Goal: Task Accomplishment & Management: Manage account settings

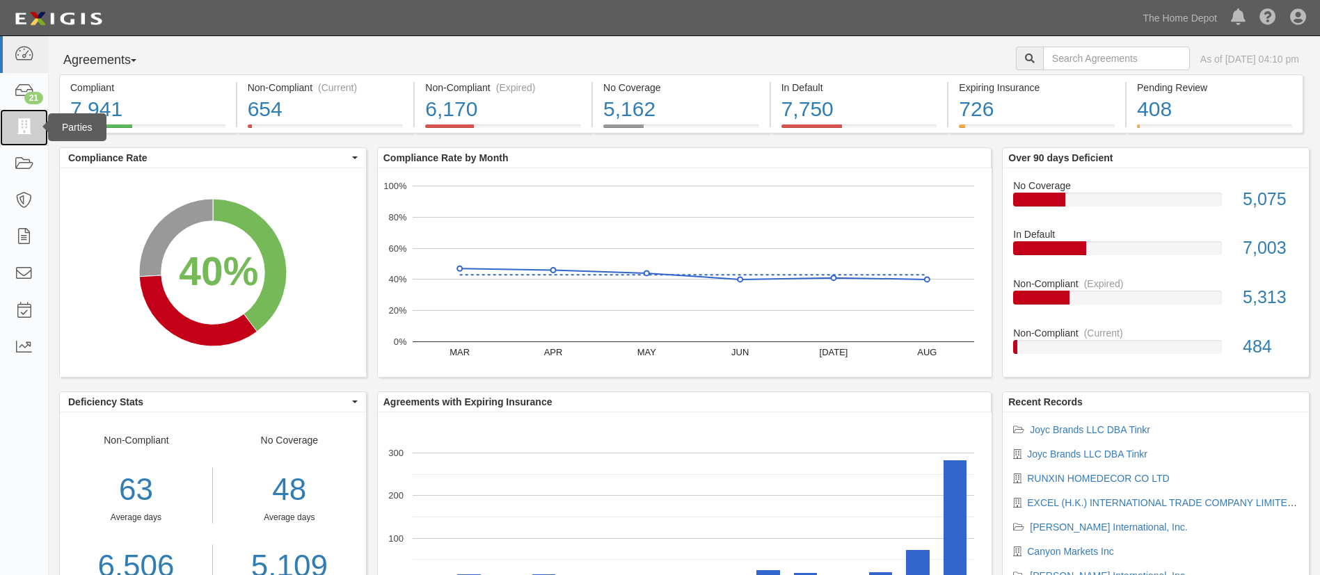
click at [21, 132] on icon at bounding box center [23, 128] width 19 height 16
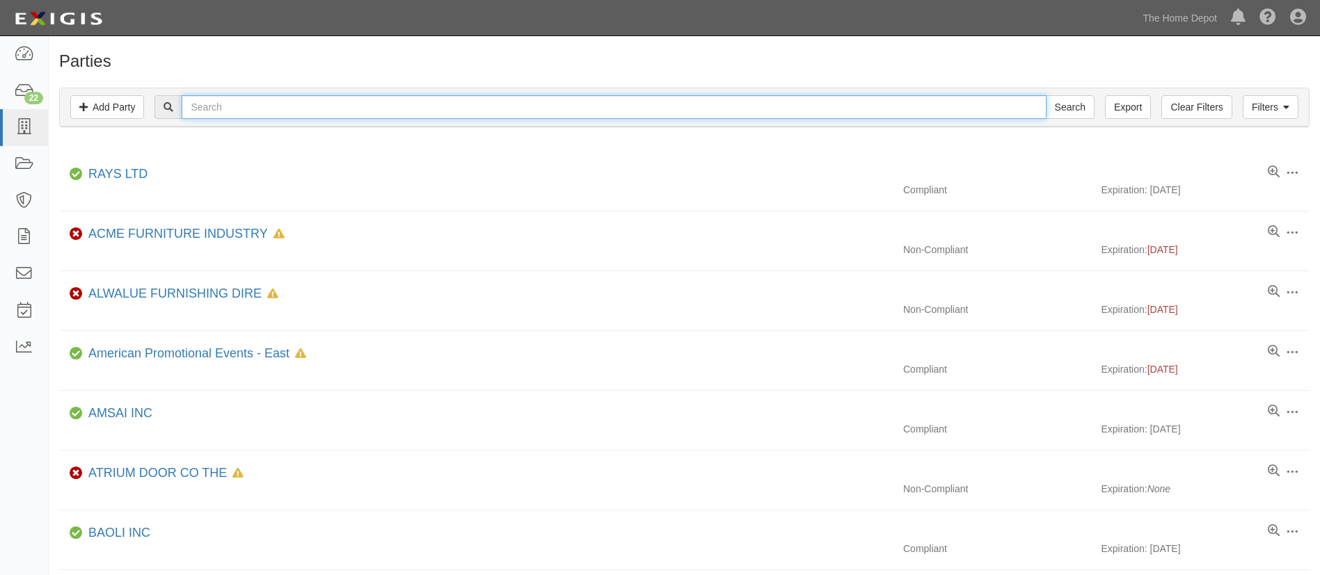
click at [362, 110] on input "text" at bounding box center [614, 107] width 864 height 24
type input "Tusk"
click at [1046, 95] on input "Search" at bounding box center [1070, 107] width 49 height 24
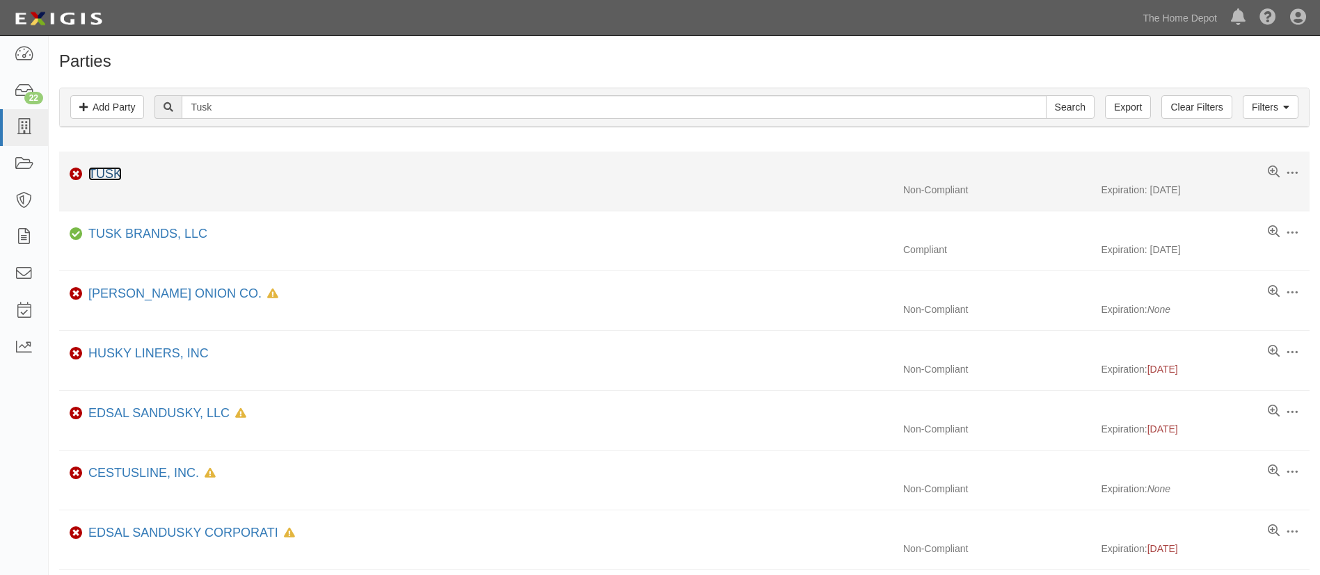
click at [96, 170] on link "TUSK" at bounding box center [104, 174] width 33 height 14
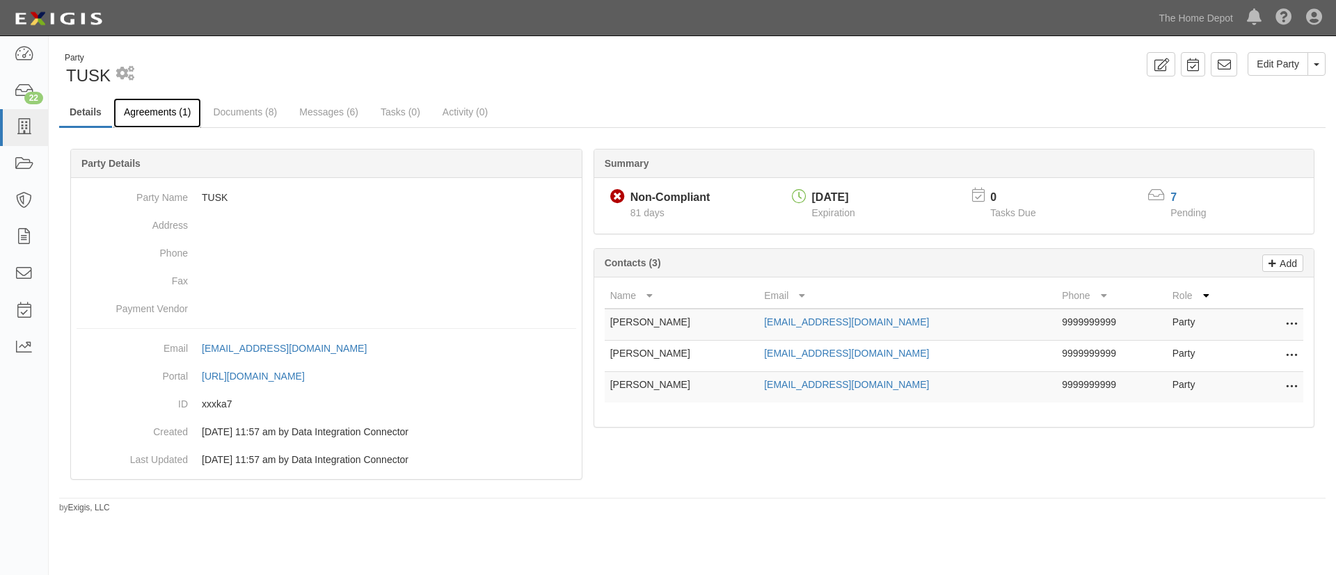
click at [178, 117] on link "Agreements (1)" at bounding box center [157, 113] width 88 height 30
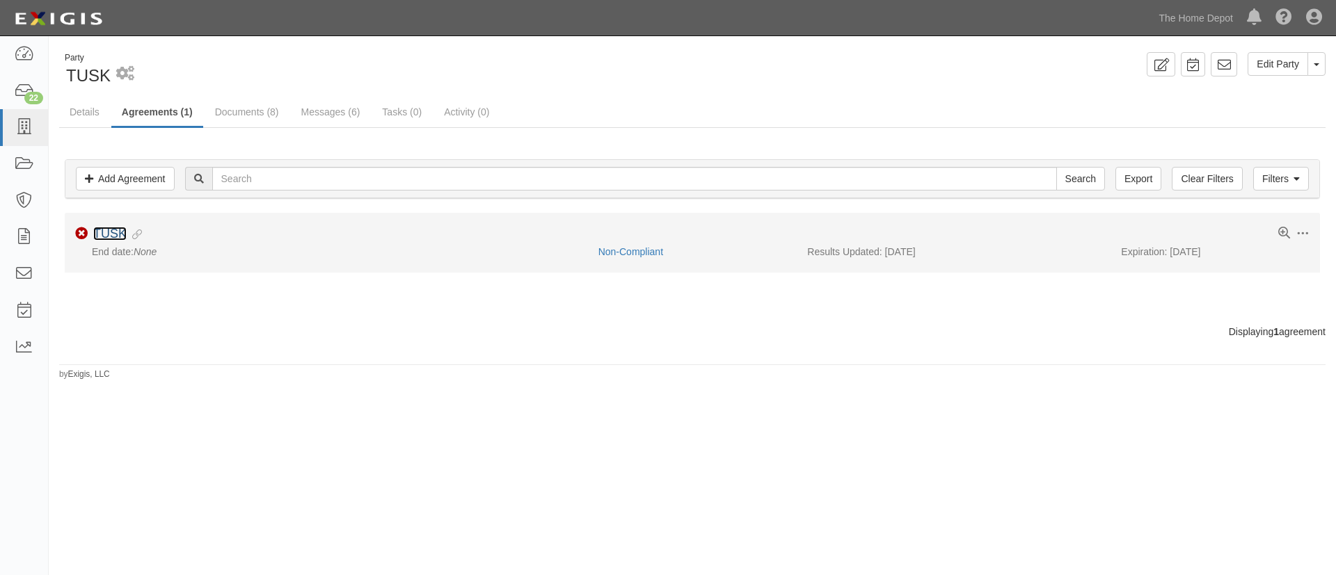
click at [106, 231] on link "TUSK" at bounding box center [109, 234] width 33 height 14
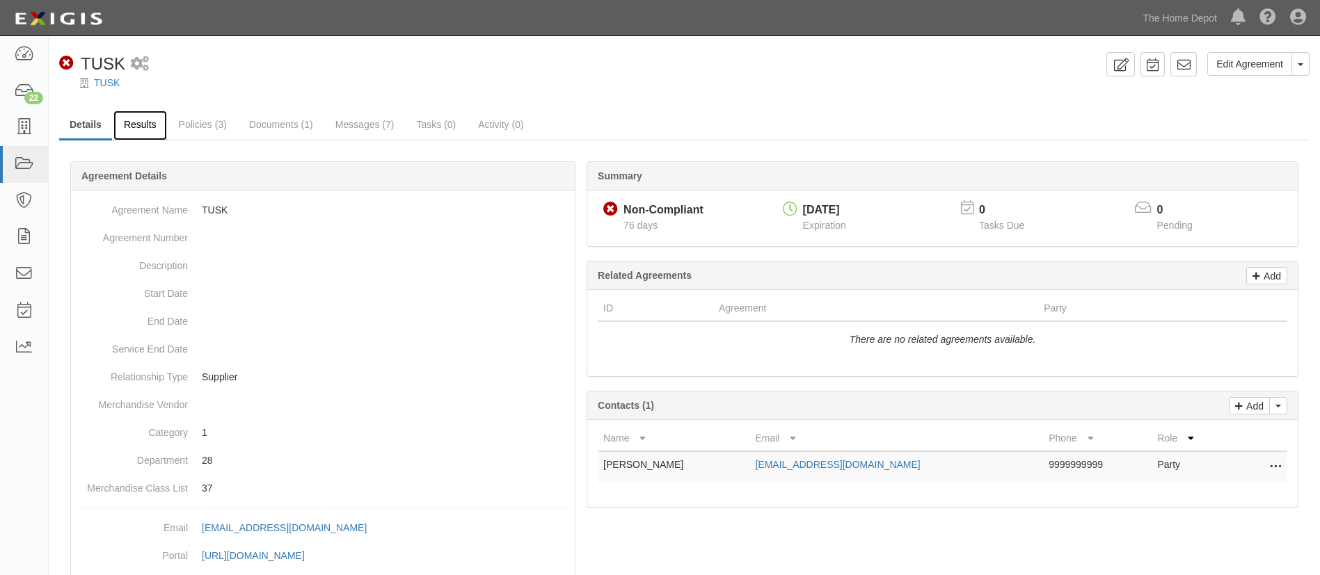
click at [149, 132] on link "Results" at bounding box center [140, 126] width 54 height 30
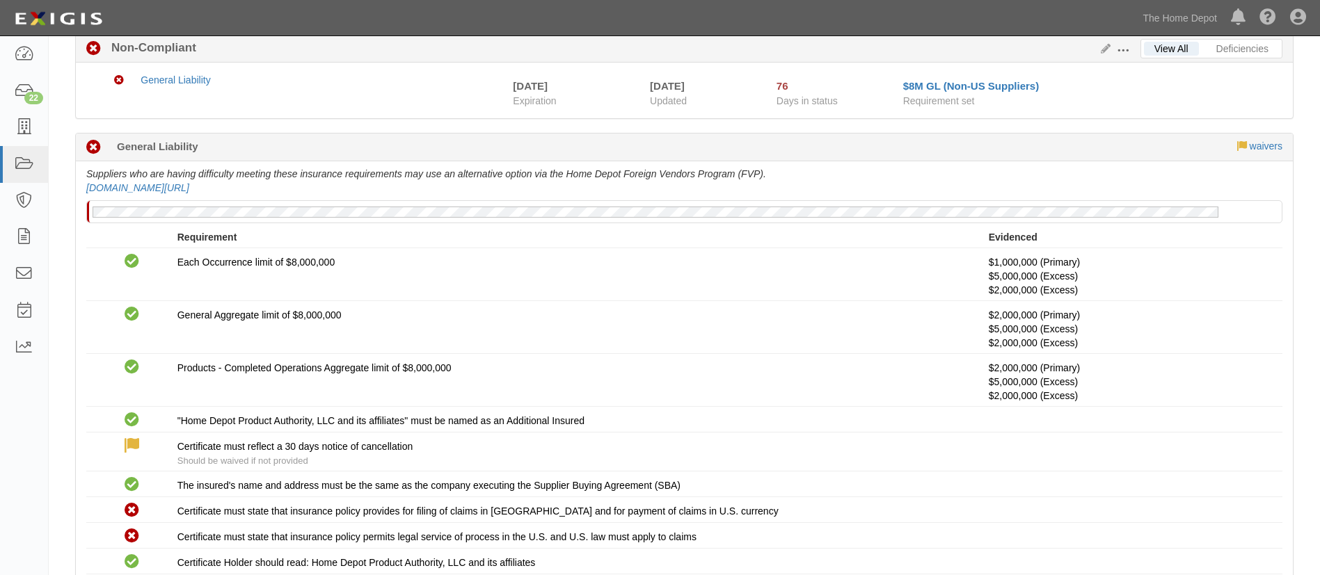
scroll to position [126, 0]
click at [1112, 47] on button at bounding box center [1126, 50] width 30 height 15
click at [1102, 52] on icon at bounding box center [1102, 51] width 15 height 10
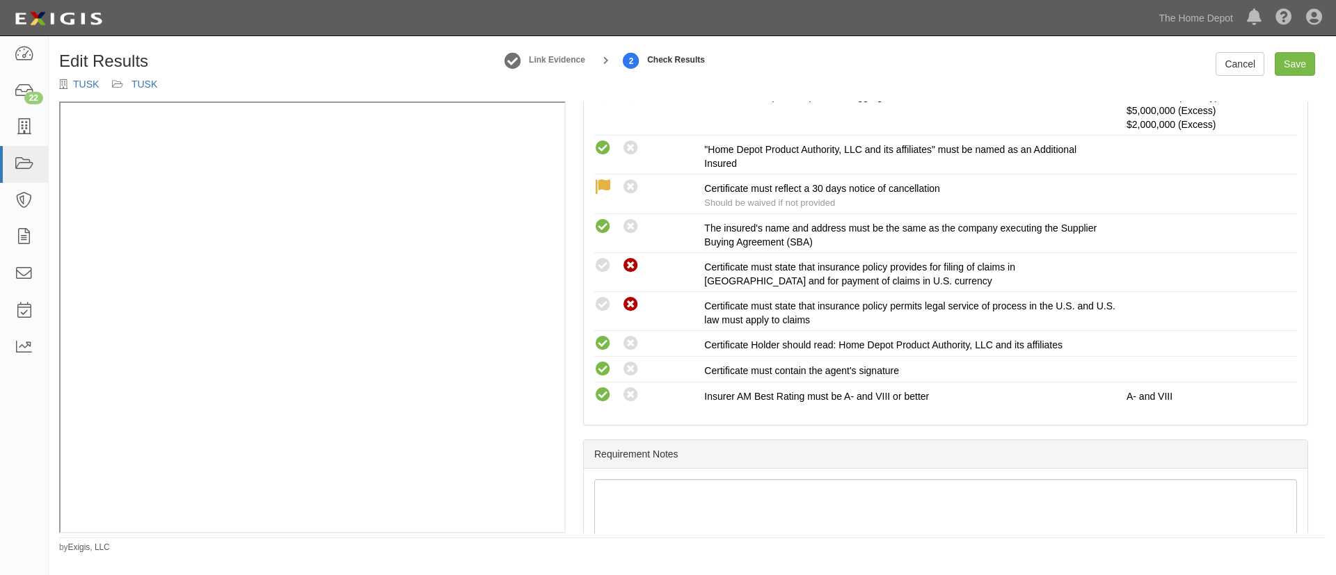
scroll to position [475, 0]
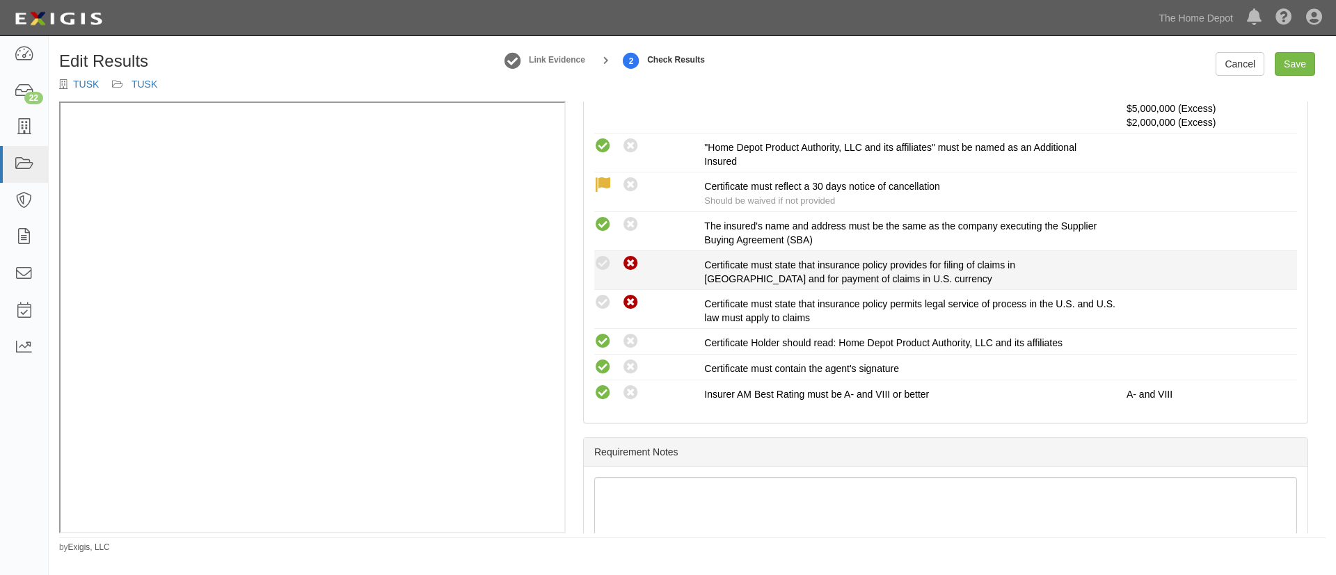
click at [593, 264] on div "Compliant Waived: Non-Compliant" at bounding box center [644, 264] width 120 height 18
click at [608, 253] on li "Compliant Waived: Non-Compliant Certificate must state that insurance policy pr…" at bounding box center [945, 270] width 703 height 39
click at [608, 262] on icon at bounding box center [602, 263] width 17 height 17
radio input "false"
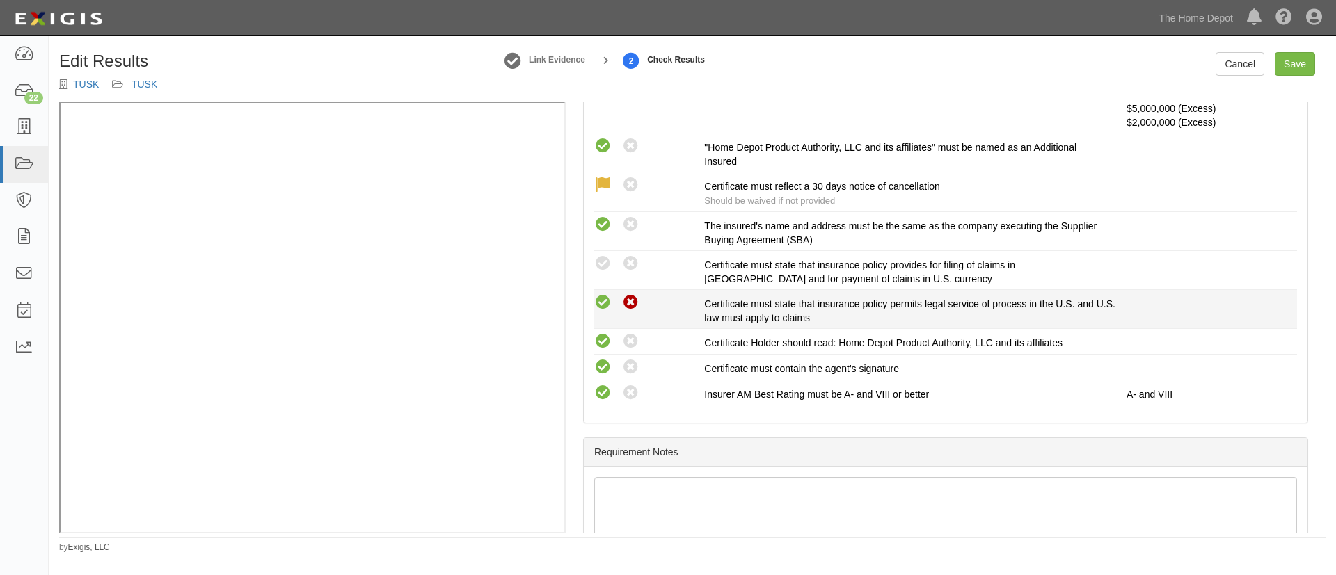
click at [597, 303] on icon at bounding box center [602, 302] width 17 height 17
radio input "true"
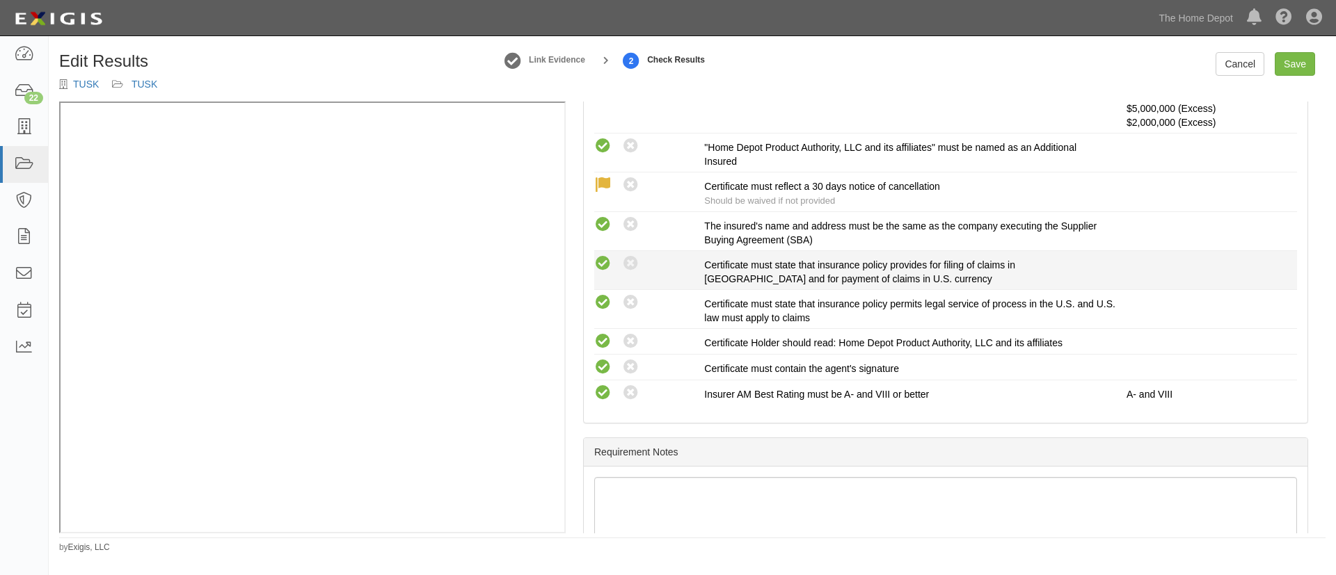
click at [605, 263] on icon at bounding box center [602, 263] width 17 height 17
radio input "true"
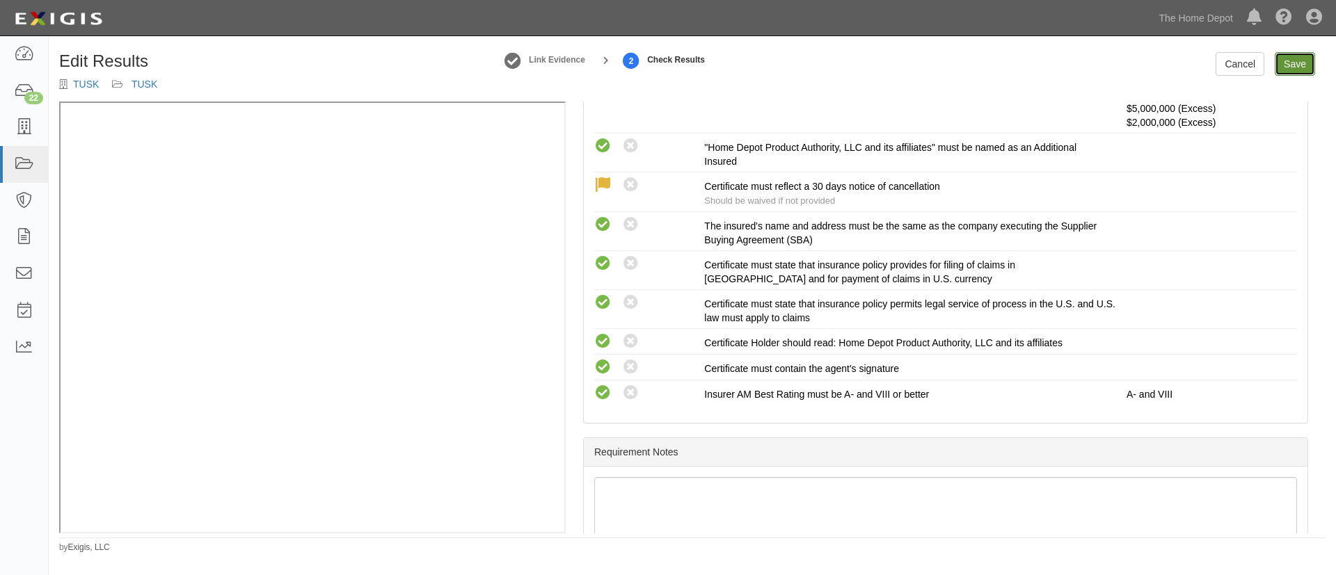
click at [1288, 67] on link "Save" at bounding box center [1295, 64] width 40 height 24
radio input "true"
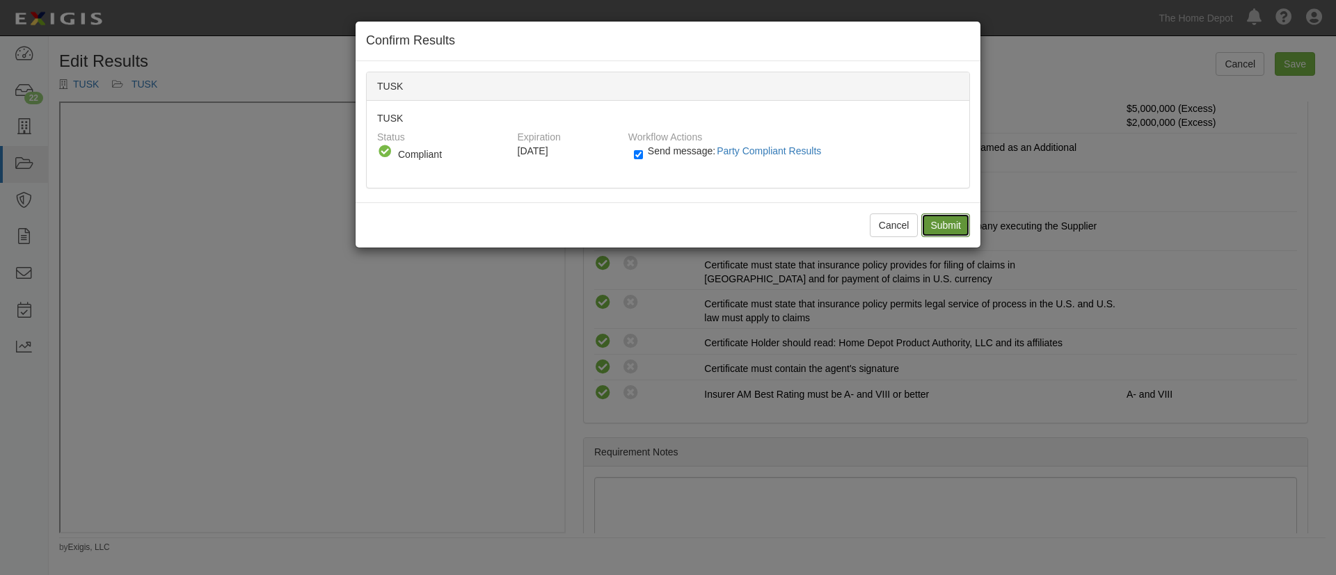
click at [938, 216] on input "Submit" at bounding box center [945, 226] width 49 height 24
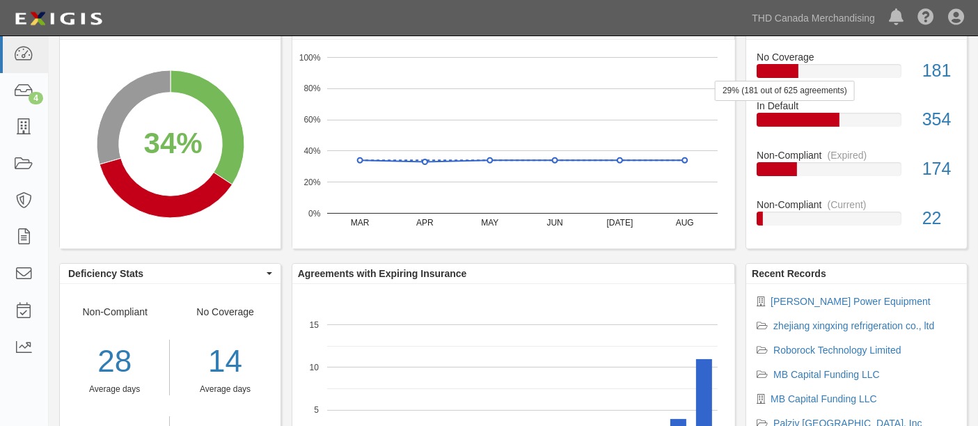
scroll to position [129, 0]
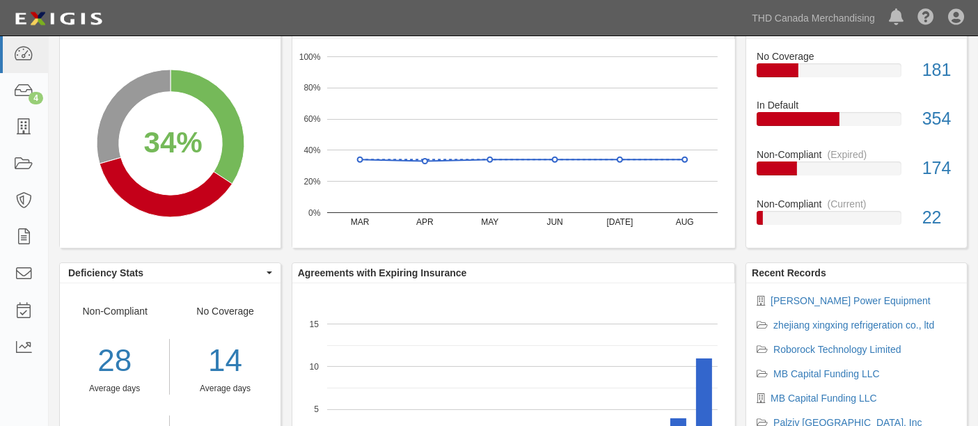
click at [800, 308] on ul "[PERSON_NAME] Power Equipment zhejiang xingxing refrigeration co., ltd Roborock…" at bounding box center [856, 386] width 200 height 184
click at [795, 303] on link "[PERSON_NAME] Power Equipment" at bounding box center [850, 300] width 160 height 11
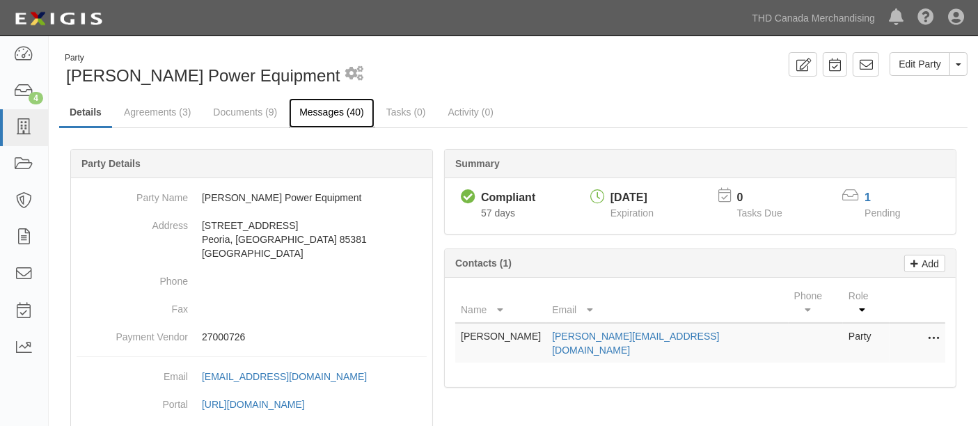
click at [331, 122] on link "Messages (40)" at bounding box center [332, 113] width 86 height 30
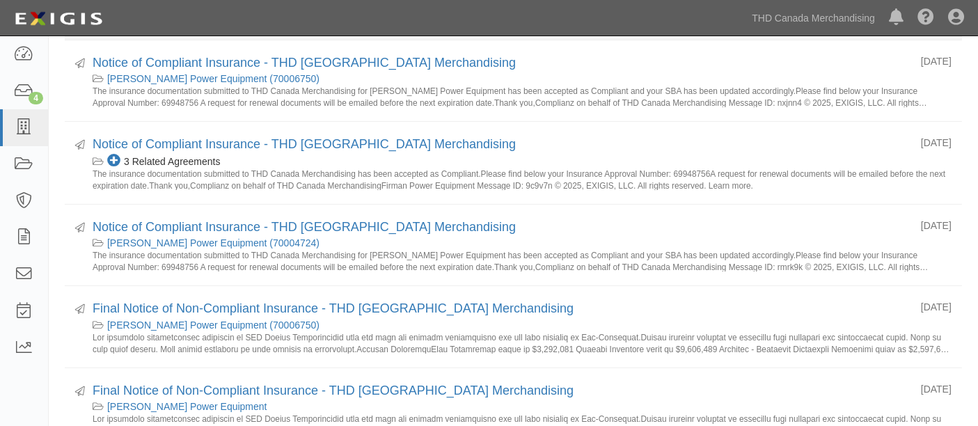
scroll to position [253, 0]
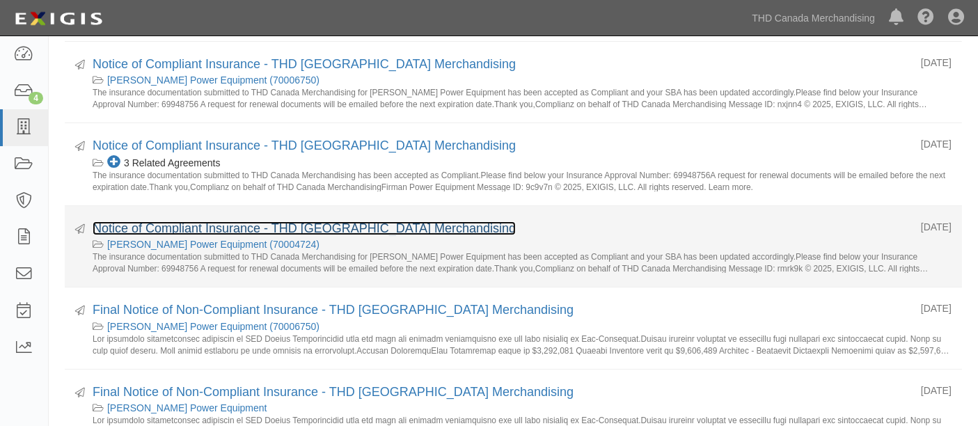
click at [302, 222] on link "Notice of Compliant Insurance - THD Canada Merchandising" at bounding box center [304, 228] width 423 height 14
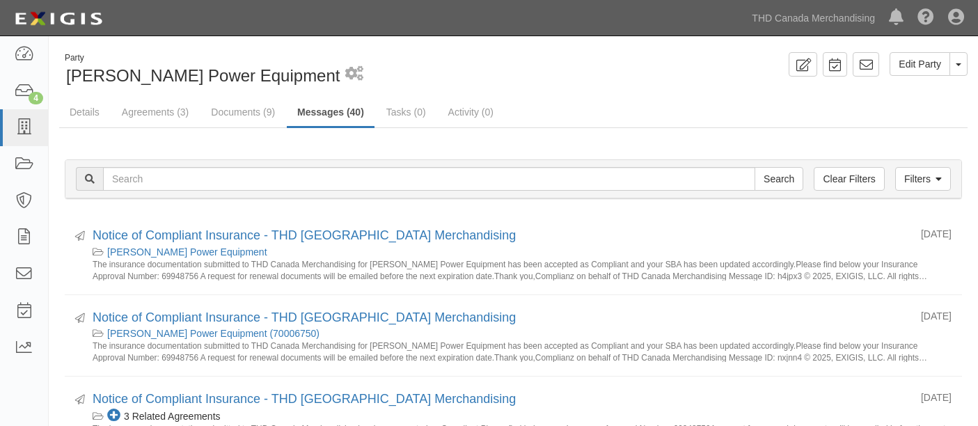
scroll to position [253, 0]
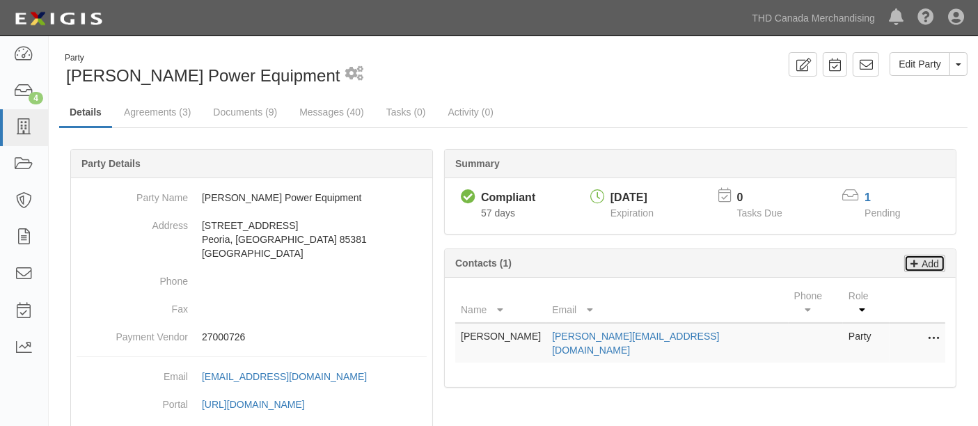
drag, startPoint x: 0, startPoint y: 0, endPoint x: 919, endPoint y: 261, distance: 954.9
click at [919, 261] on p "Add" at bounding box center [928, 263] width 21 height 16
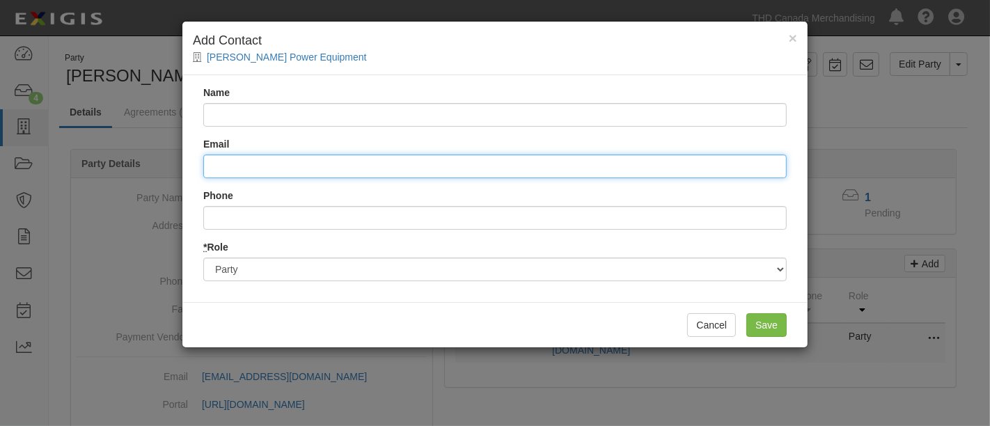
click at [356, 161] on input "Email" at bounding box center [494, 166] width 583 height 24
paste input "[PERSON_NAME][EMAIL_ADDRESS][DOMAIN_NAME]"
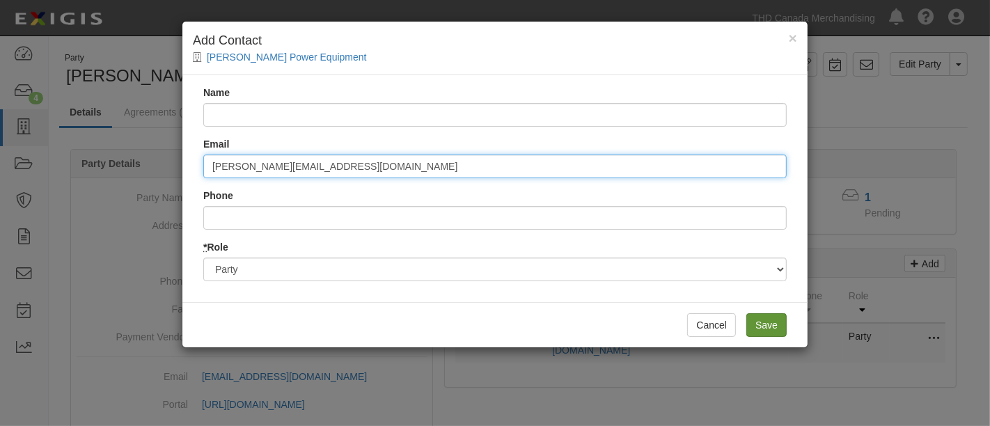
type input "[PERSON_NAME][EMAIL_ADDRESS][DOMAIN_NAME]"
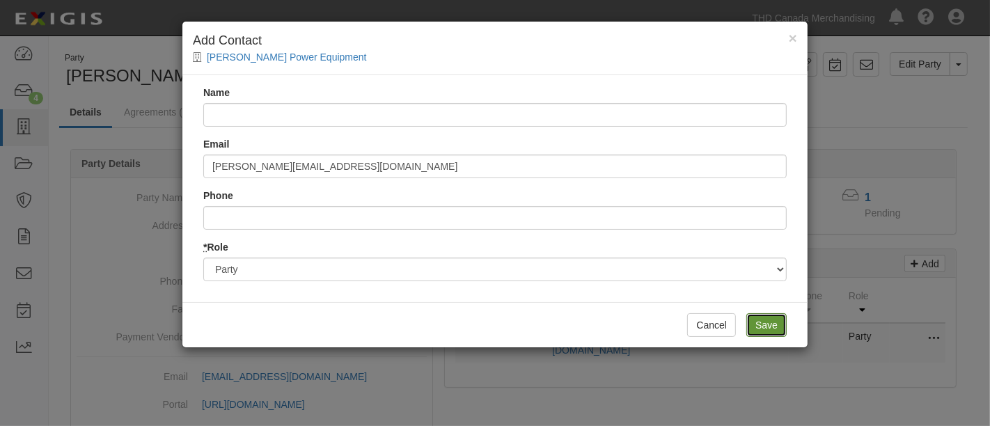
click at [759, 331] on input "Save" at bounding box center [766, 325] width 40 height 24
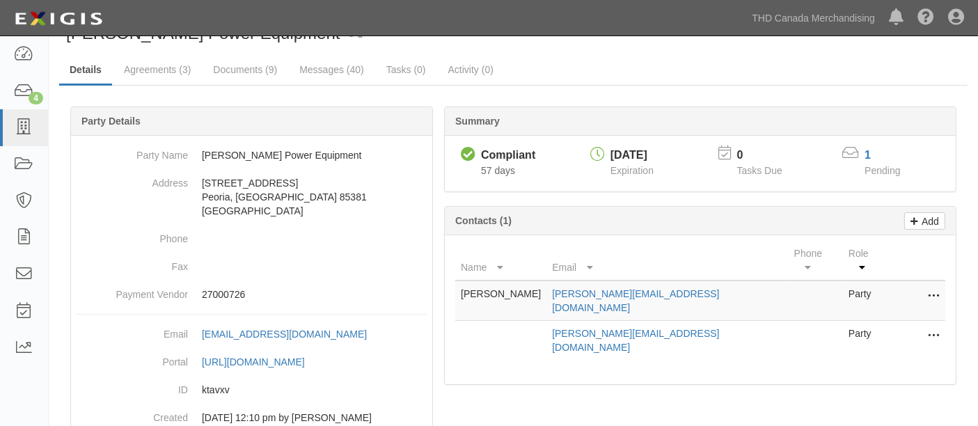
scroll to position [43, 0]
click at [31, 130] on icon at bounding box center [23, 128] width 19 height 16
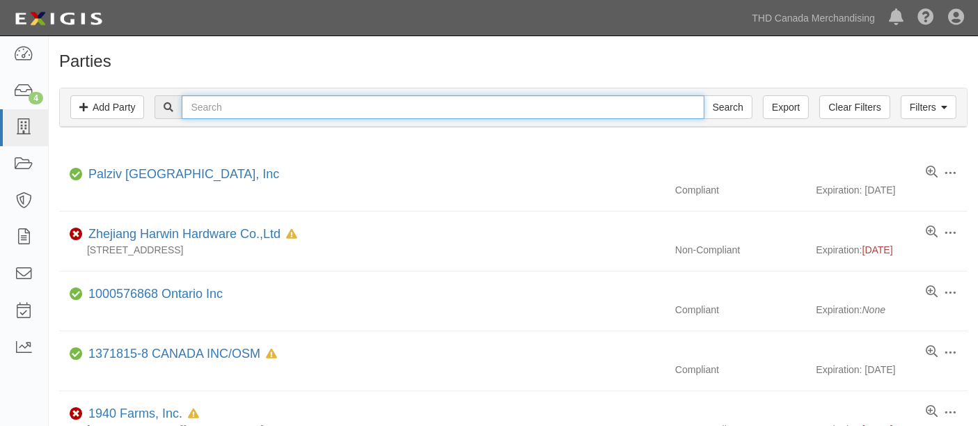
click at [235, 106] on input "text" at bounding box center [443, 107] width 522 height 24
type input "Roborock Technology Limited"
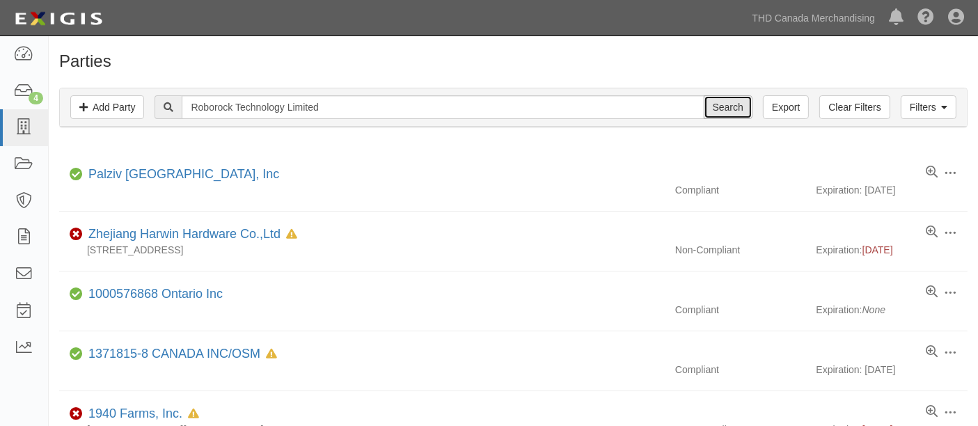
click at [736, 112] on input "Search" at bounding box center [728, 107] width 49 height 24
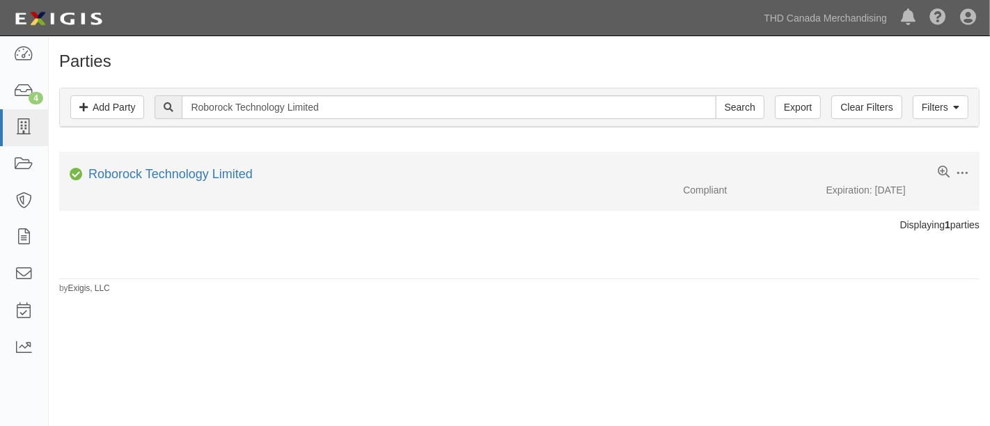
click at [159, 160] on li "Edit Log activity Add task Send message Archive Compliant Roborock Technology L…" at bounding box center [519, 181] width 920 height 59
click at [157, 172] on link "Roborock Technology Limited" at bounding box center [170, 174] width 164 height 14
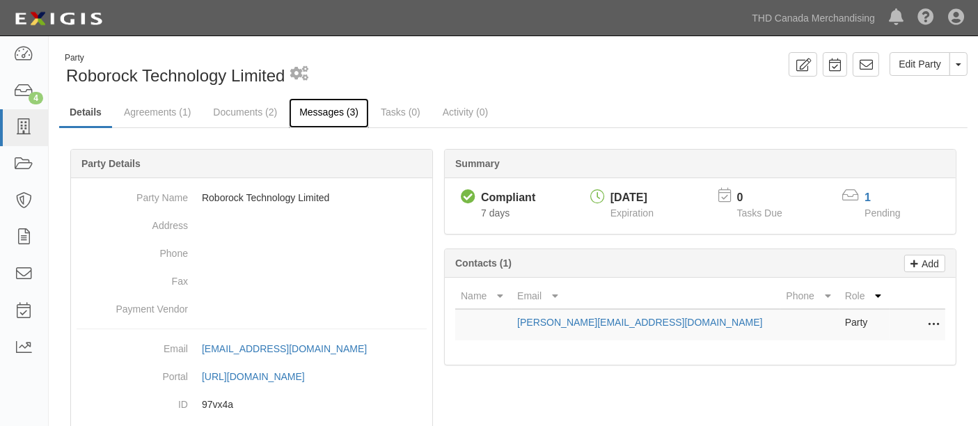
click at [302, 120] on link "Messages (3)" at bounding box center [329, 113] width 80 height 30
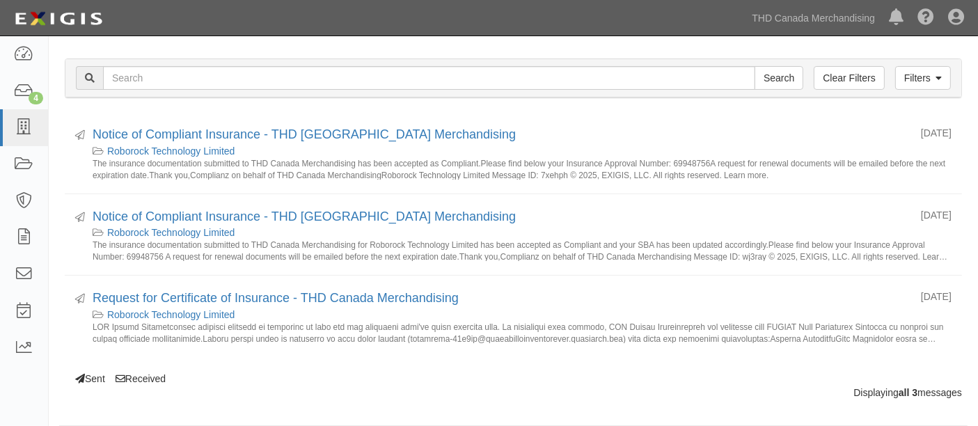
scroll to position [102, 0]
